Goal: Information Seeking & Learning: Learn about a topic

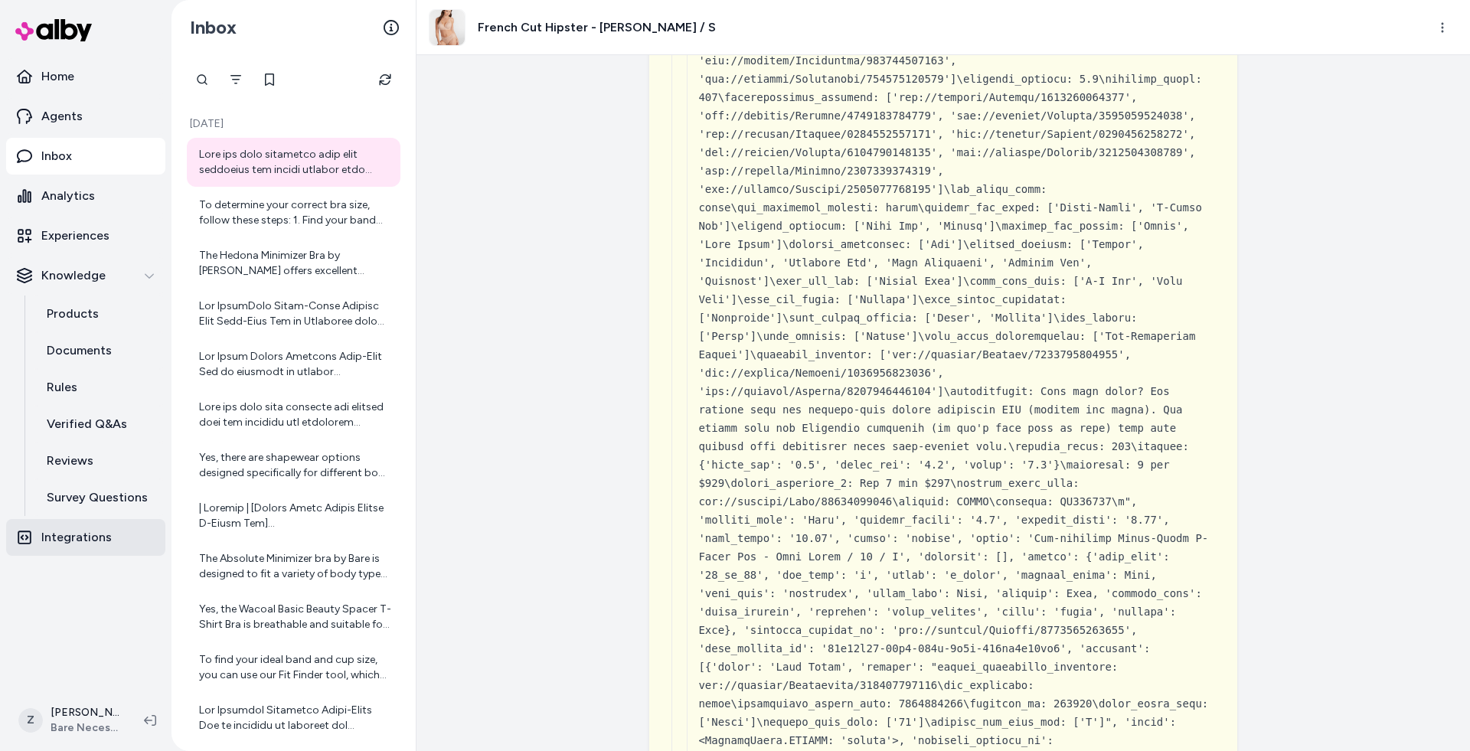
scroll to position [13718, 0]
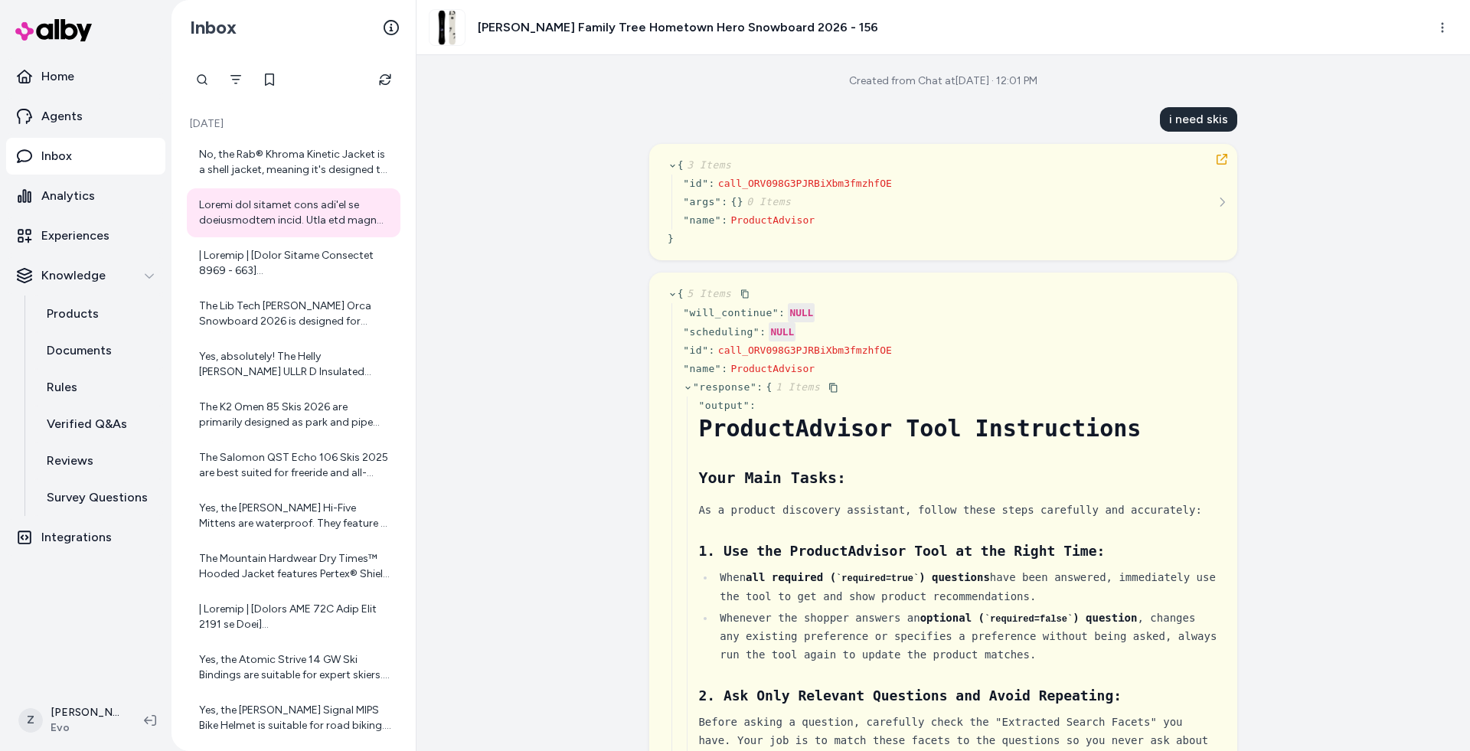
scroll to position [2437, 0]
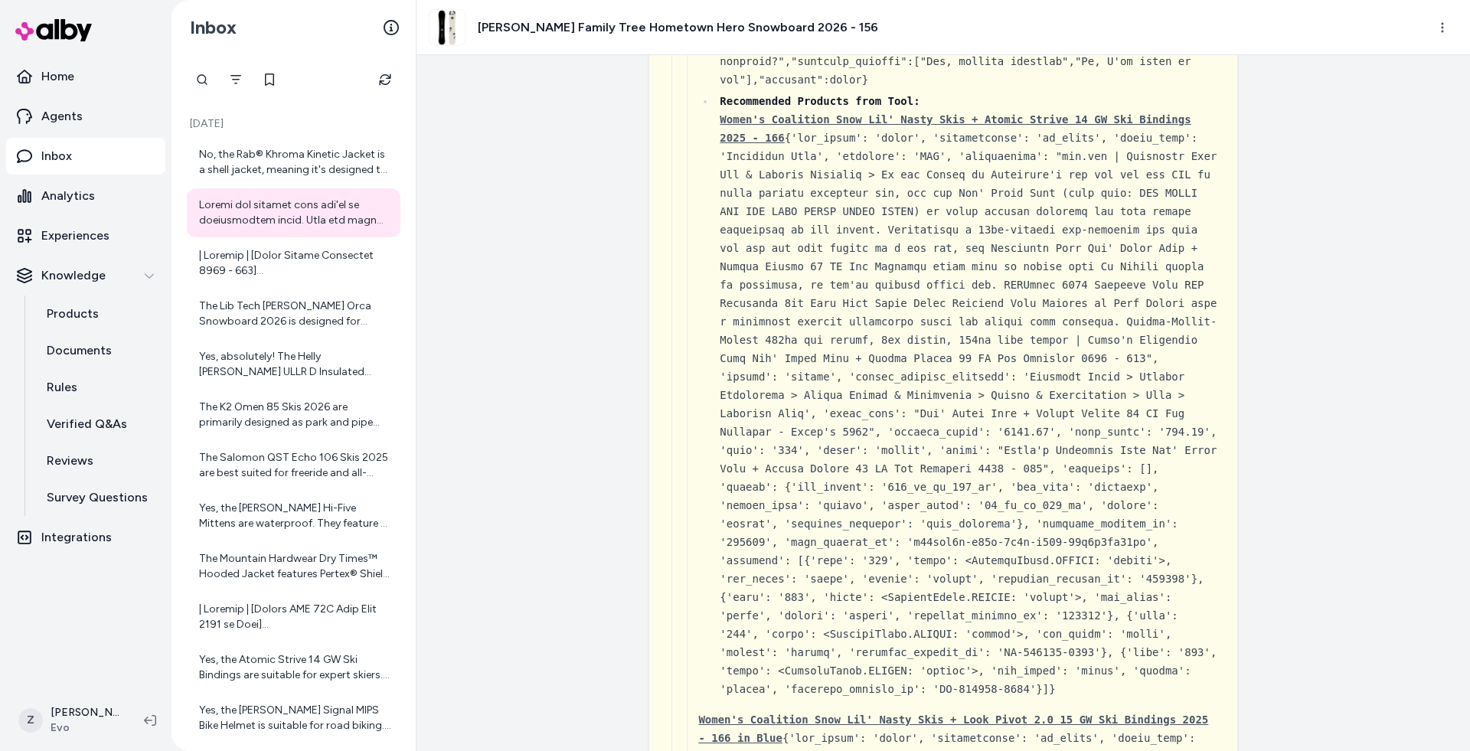
click at [700, 388] on ul "Current Product Category: Sporting Goods > Outdoor Recreation > Winter Sports &…" at bounding box center [958, 143] width 521 height 1112
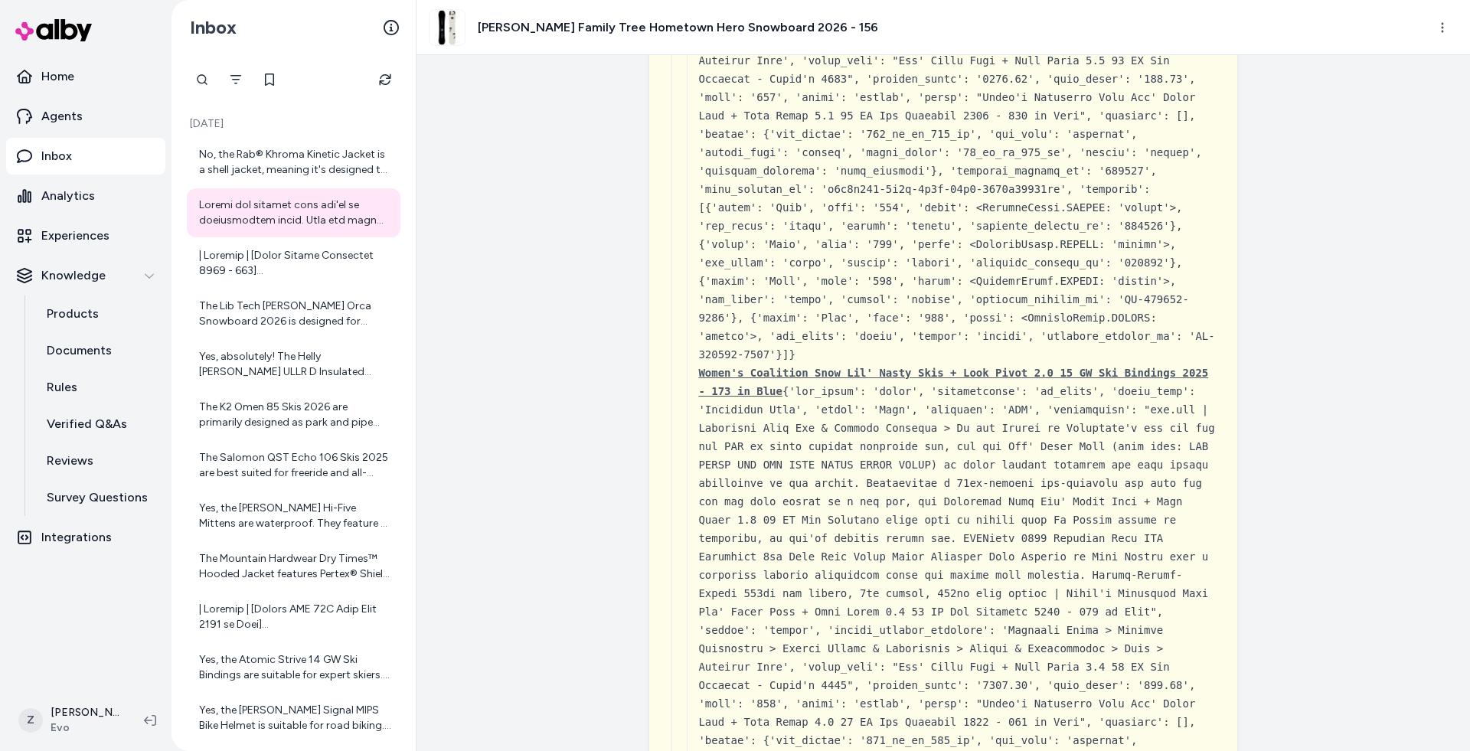
scroll to position [4051, 0]
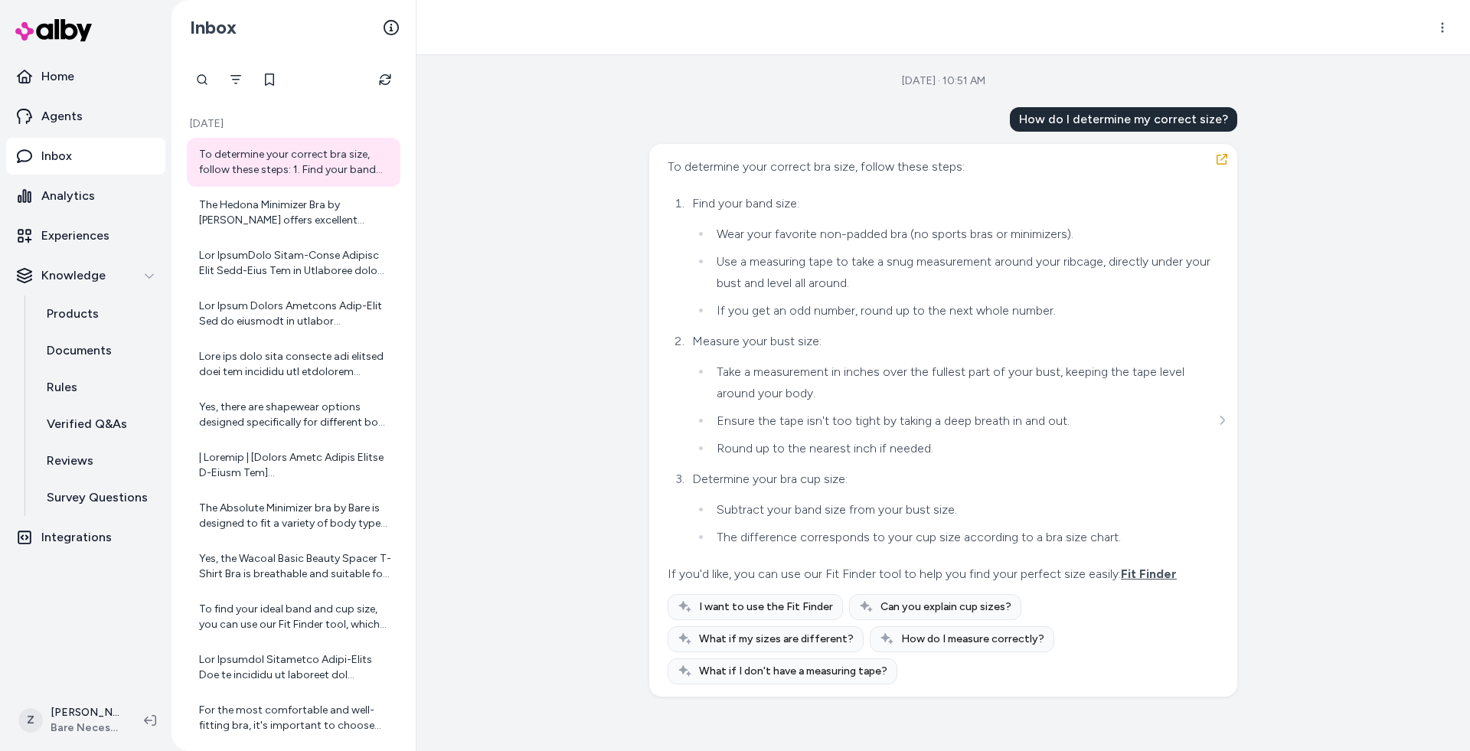
click at [513, 211] on div "[DATE] · 10:51 AM How do I determine my correct size? To determine your correct…" at bounding box center [944, 403] width 1054 height 696
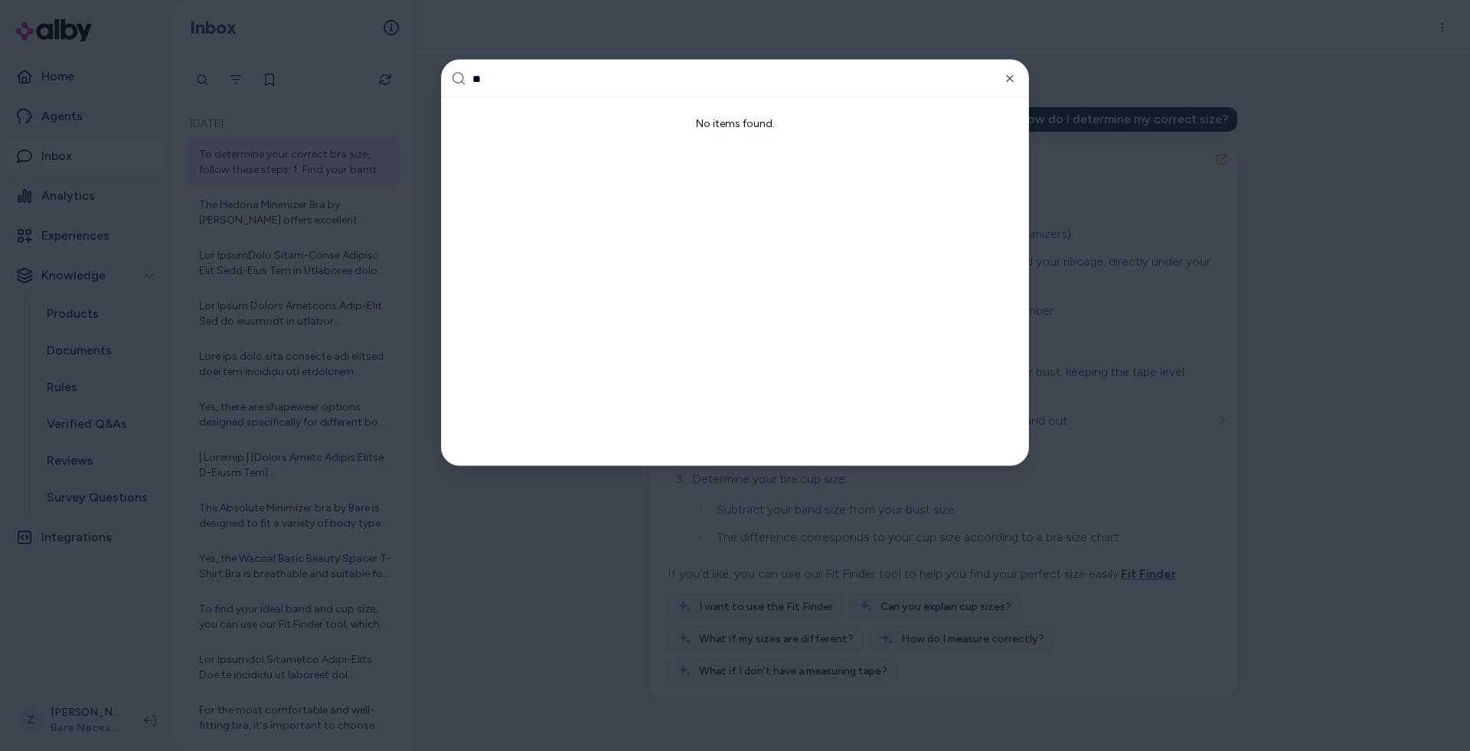
type input "***"
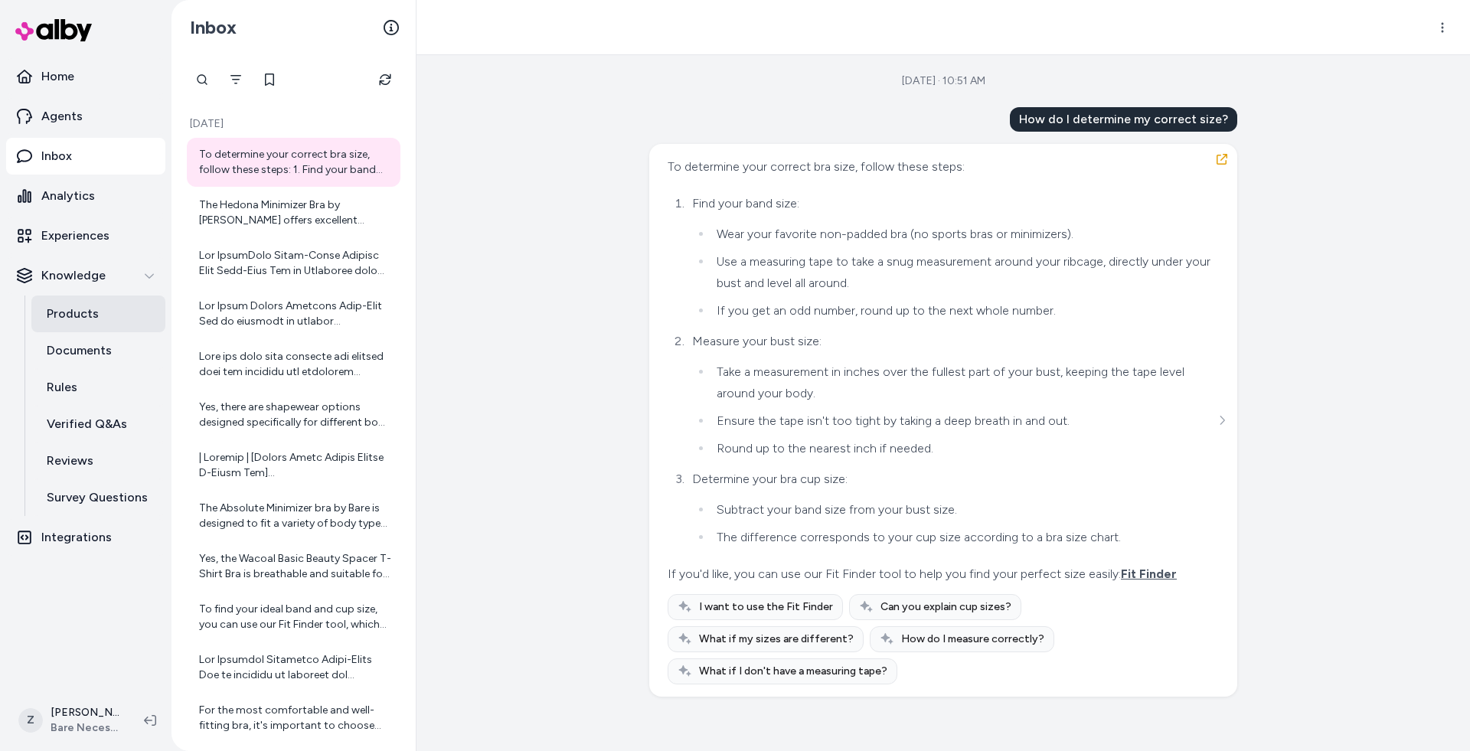
click at [107, 315] on link "Products" at bounding box center [98, 314] width 134 height 37
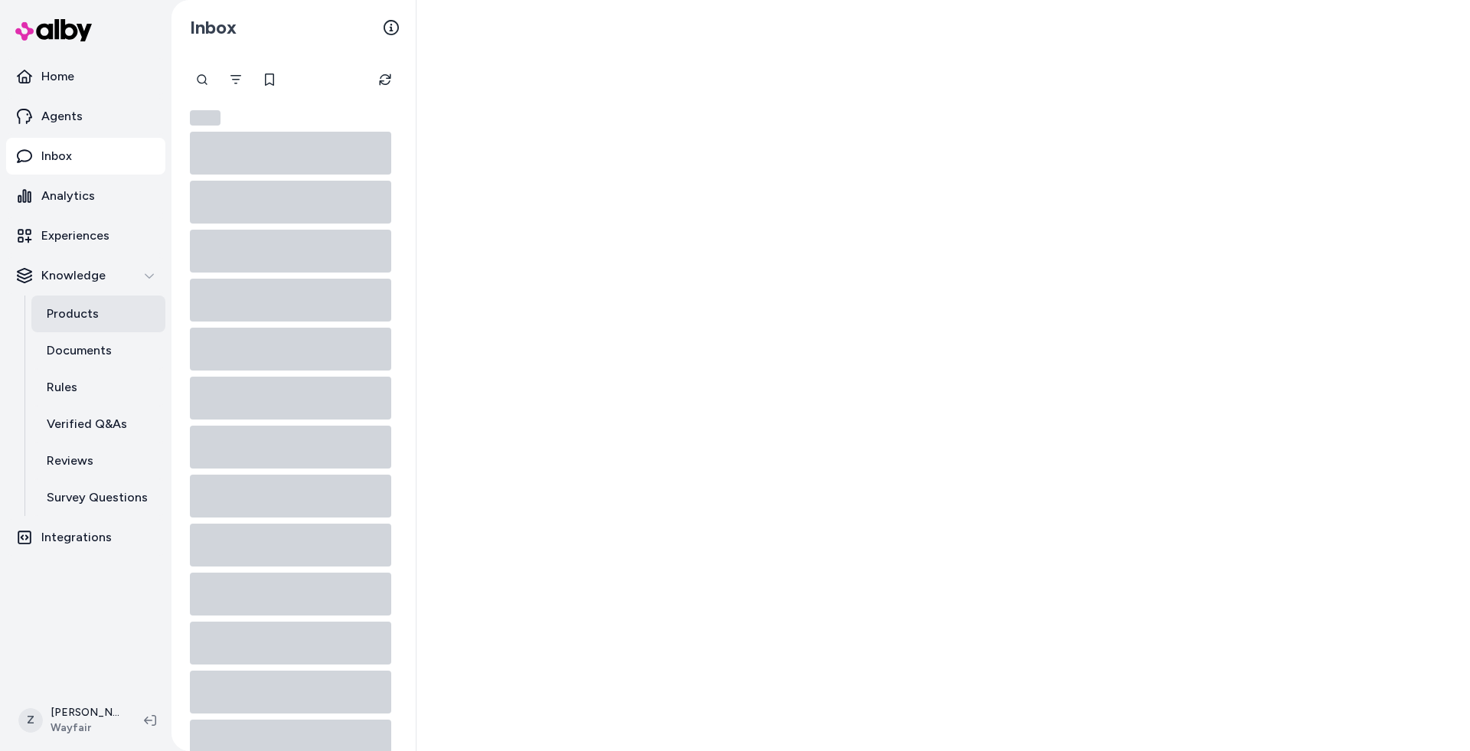
click at [117, 325] on link "Products" at bounding box center [98, 314] width 134 height 37
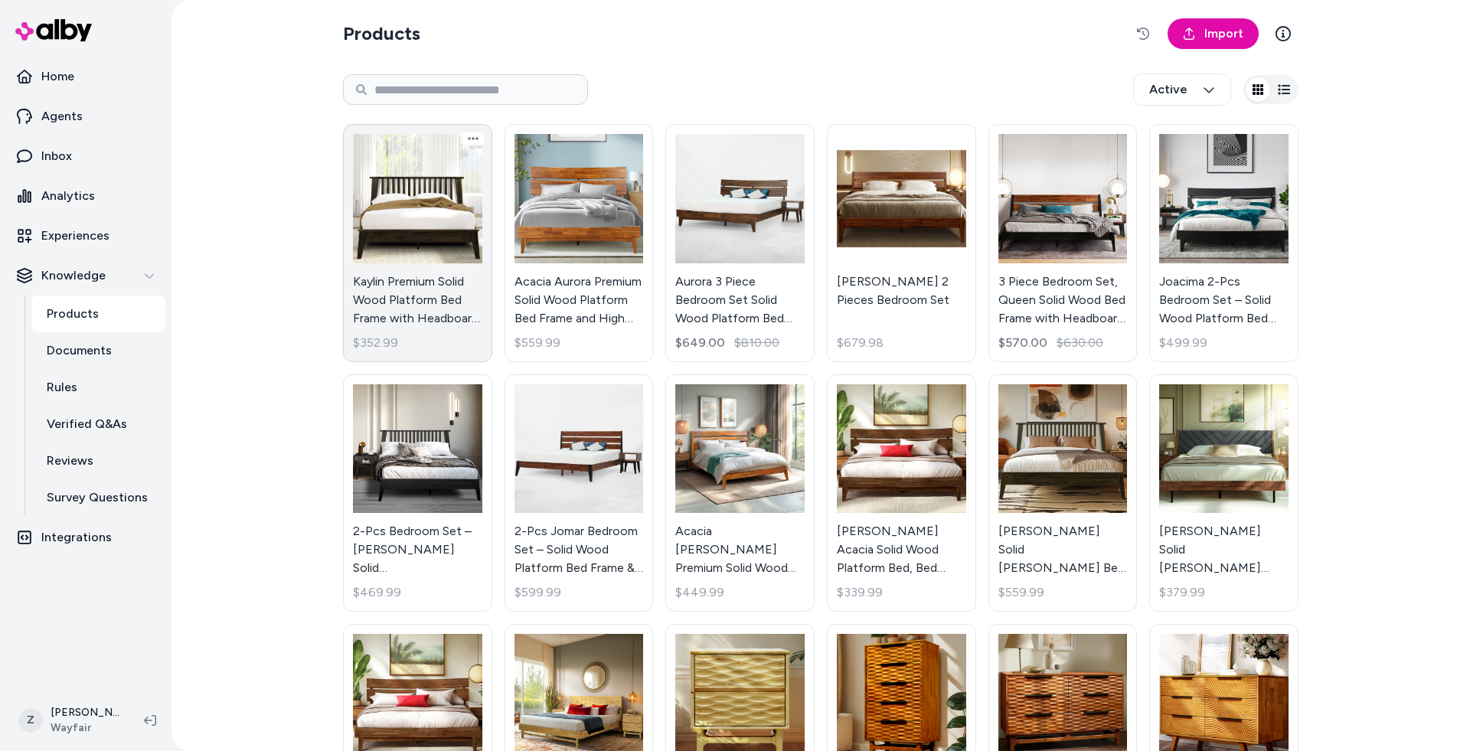
click at [462, 247] on link "Kaylin Premium Solid Wood Platform Bed Frame with Headboard – 800 lb Capacity, …" at bounding box center [417, 243] width 149 height 238
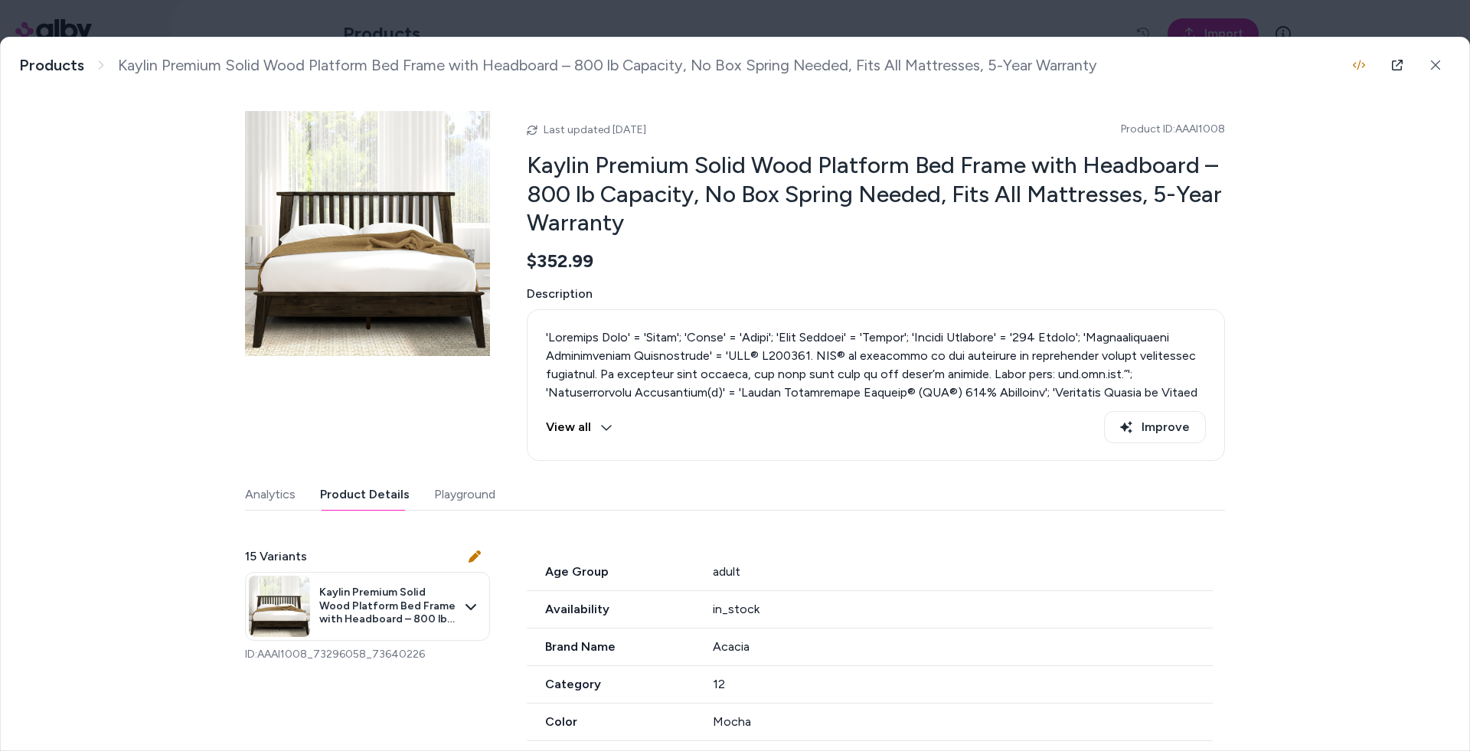
click at [366, 504] on button "Product Details" at bounding box center [365, 494] width 90 height 31
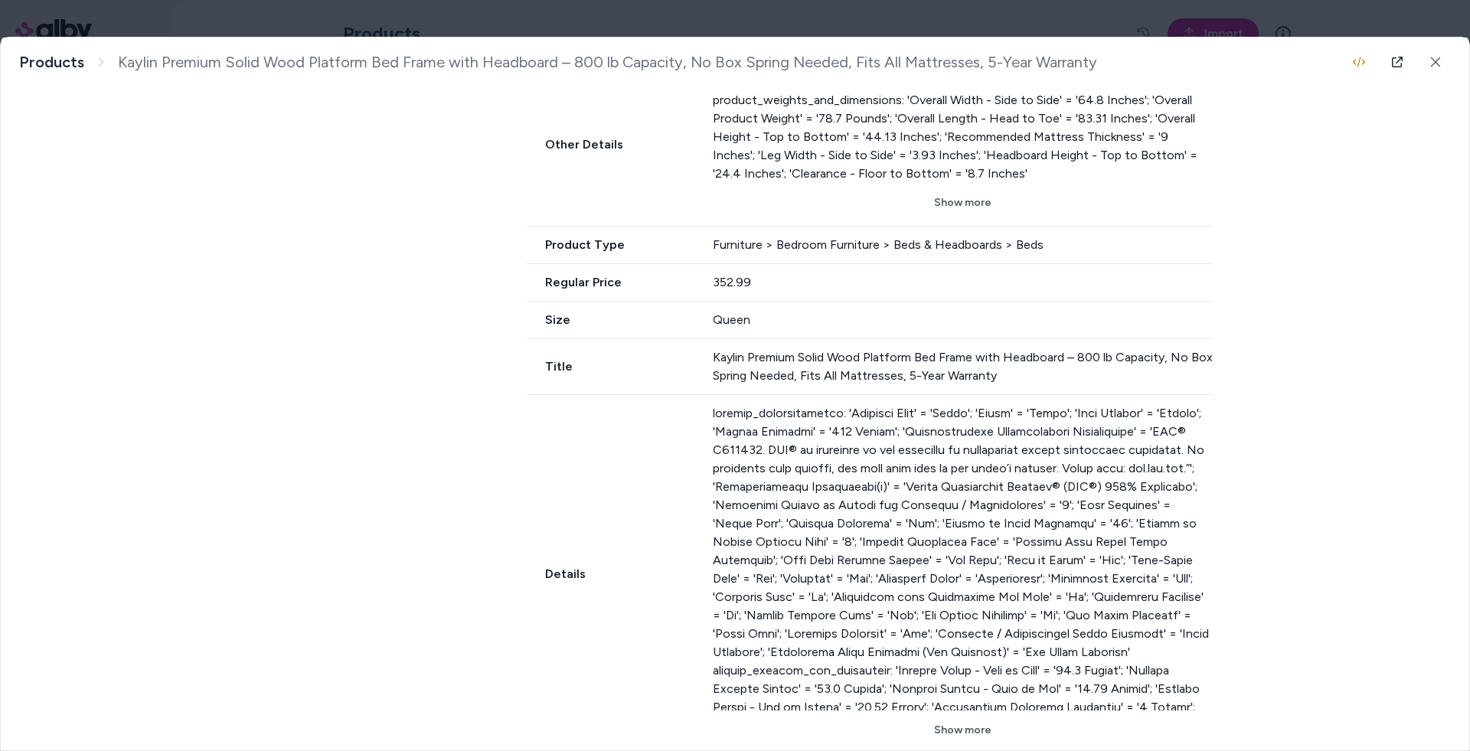
scroll to position [1659, 0]
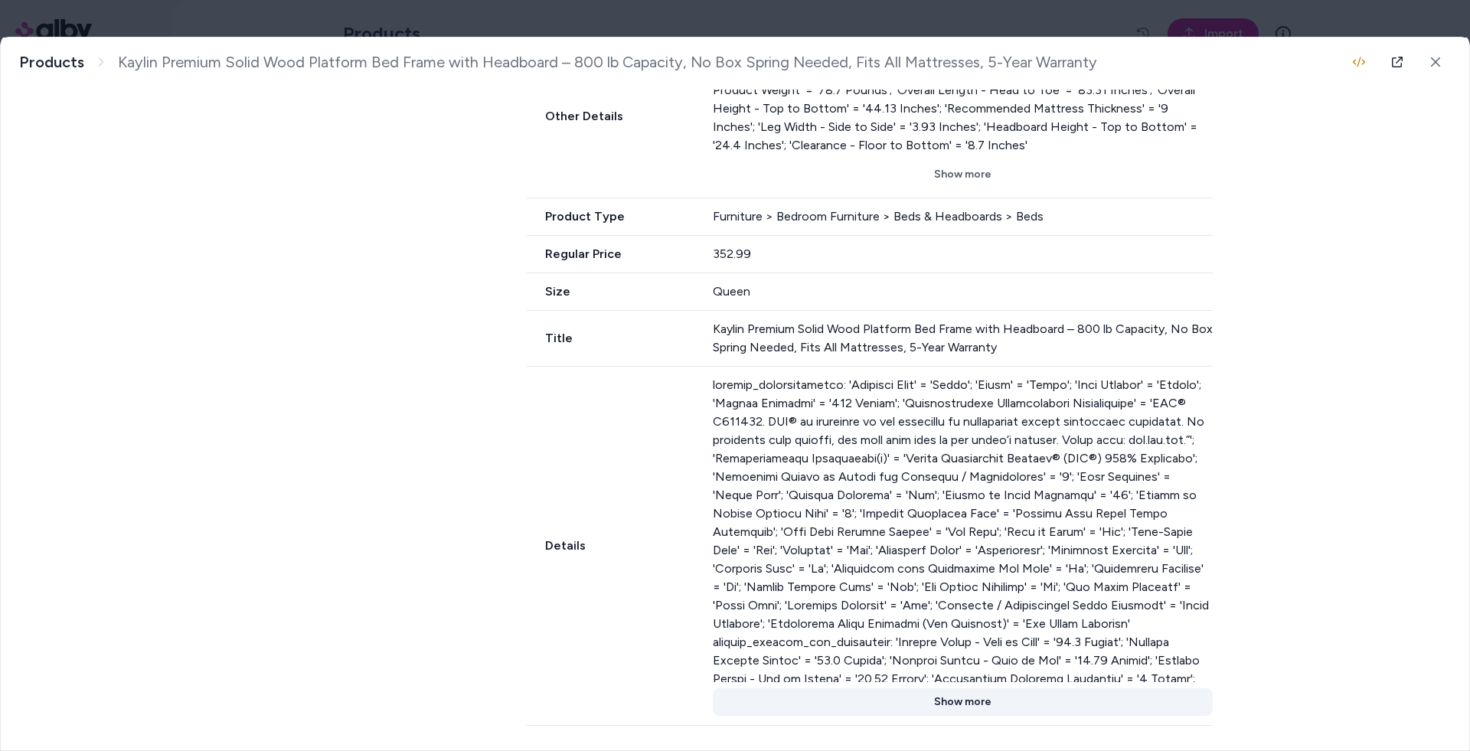
click at [976, 705] on button "Show more" at bounding box center [963, 702] width 501 height 28
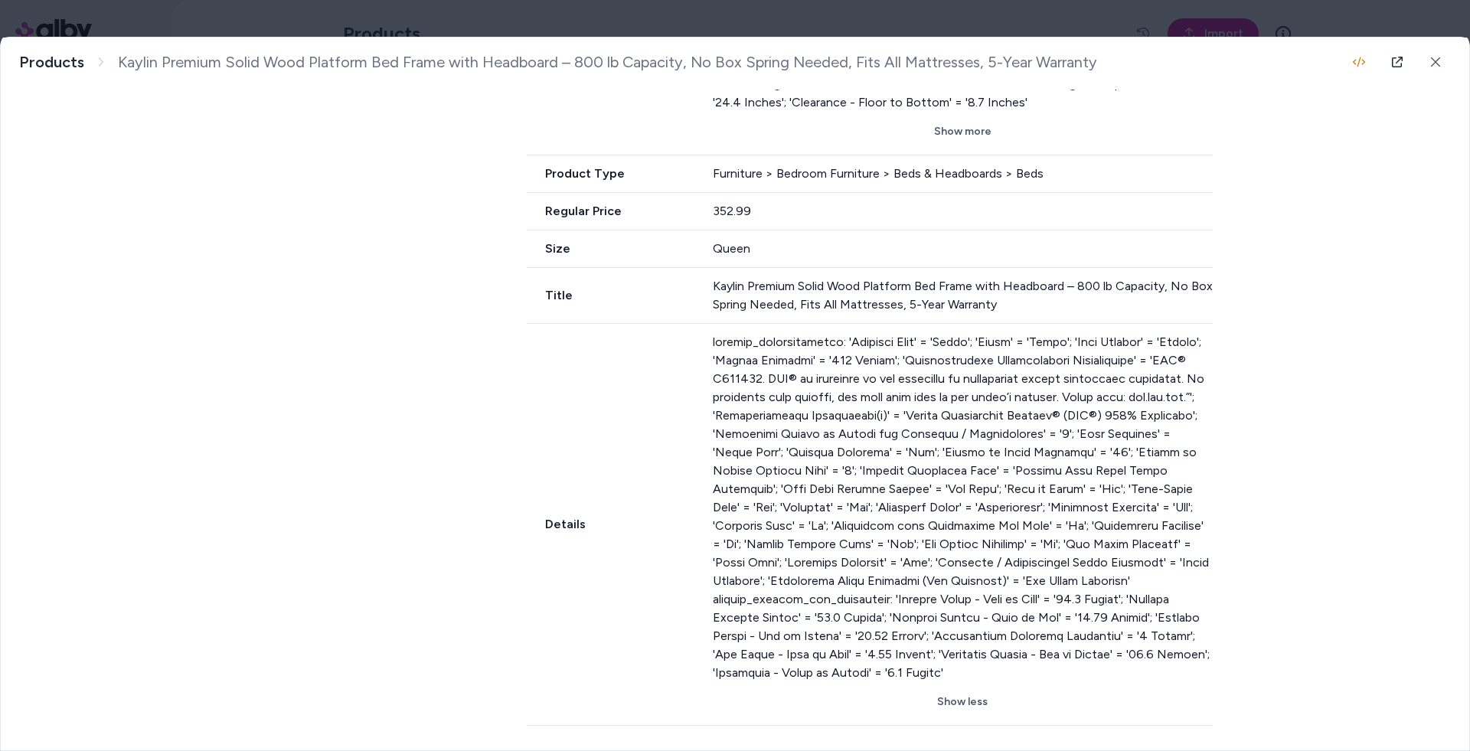
scroll to position [1702, 0]
